Goal: Navigation & Orientation: Find specific page/section

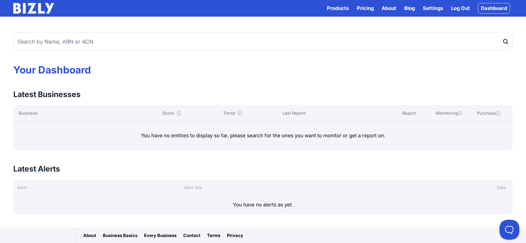
click at [499, 10] on link "Dashboard" at bounding box center [494, 8] width 32 height 11
click at [493, 9] on link "Dashboard" at bounding box center [494, 8] width 32 height 11
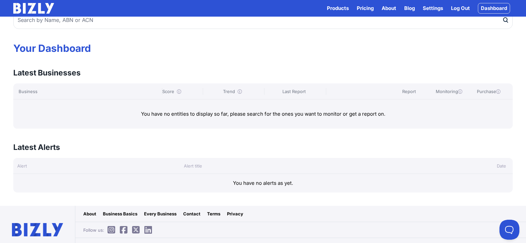
scroll to position [32, 0]
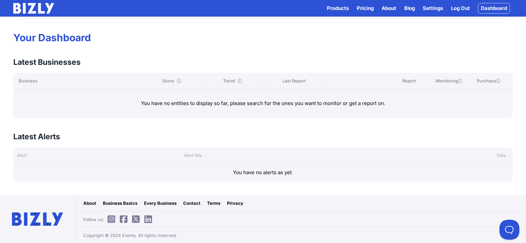
click at [276, 173] on div "You have no alerts as yet." at bounding box center [263, 172] width 500 height 19
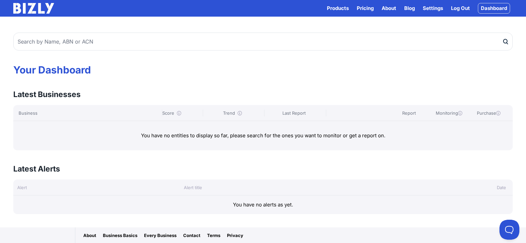
click at [410, 5] on link "Blog" at bounding box center [409, 8] width 11 height 8
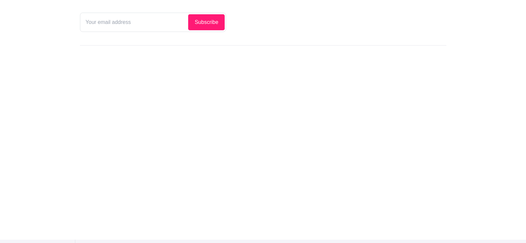
scroll to position [171, 0]
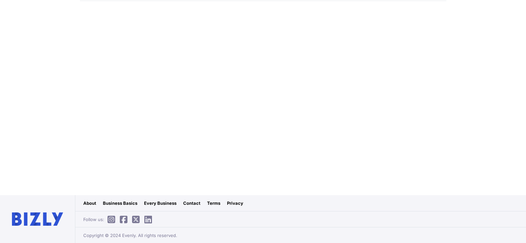
click at [125, 205] on link "Business Basics" at bounding box center [120, 203] width 35 height 7
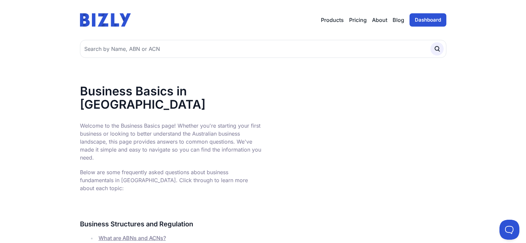
click at [421, 19] on link "Dashboard" at bounding box center [428, 19] width 37 height 13
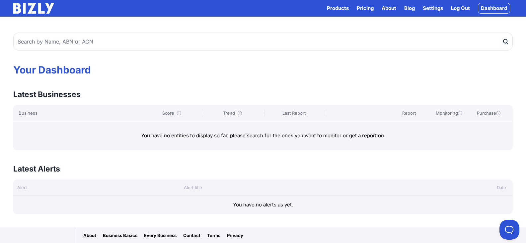
click at [44, 71] on h1 "Your Dashboard" at bounding box center [263, 70] width 500 height 12
click at [38, 8] on img at bounding box center [33, 8] width 41 height 11
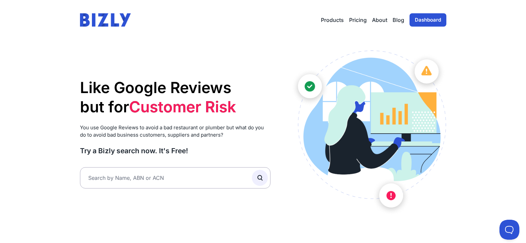
click at [420, 18] on link "Dashboard" at bounding box center [428, 19] width 37 height 13
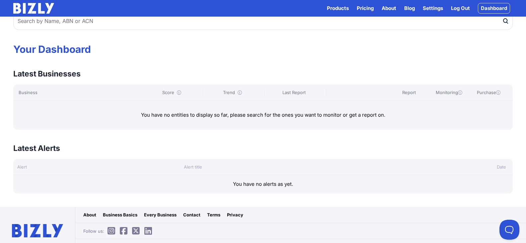
scroll to position [32, 0]
